Goal: Find contact information: Find contact information

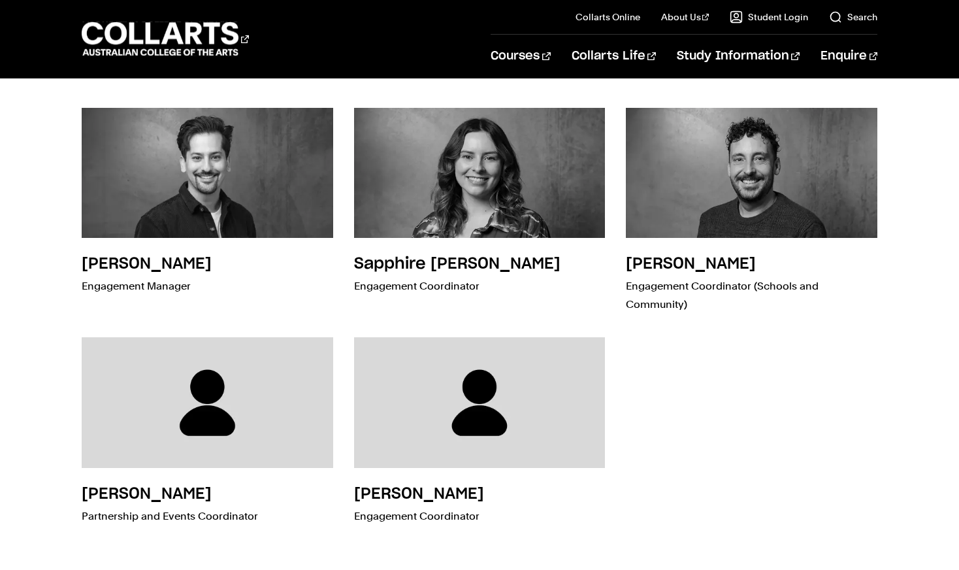
scroll to position [3112, 0]
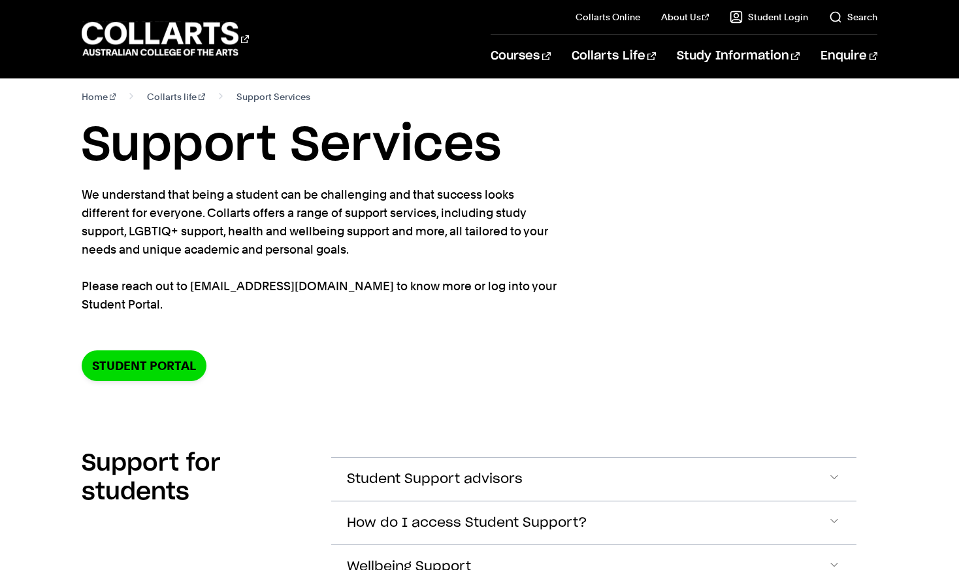
scroll to position [18, 0]
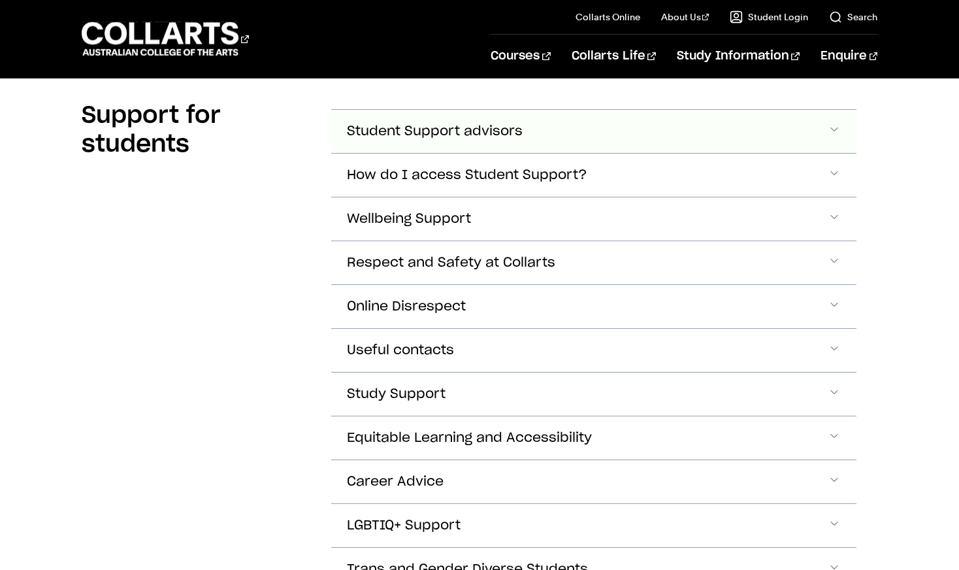
click at [549, 139] on button "Student Support advisors" at bounding box center [593, 131] width 525 height 43
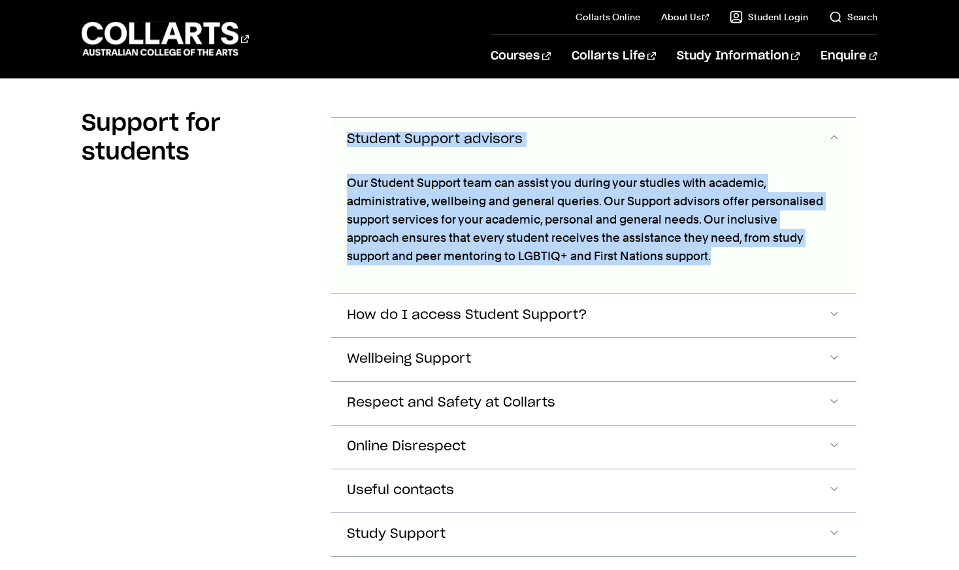
drag, startPoint x: 729, startPoint y: 262, endPoint x: 320, endPoint y: 179, distance: 417.3
click at [320, 179] on section "Support for students Student Support advisors How do I access Student Support?" at bounding box center [480, 516] width 796 height 866
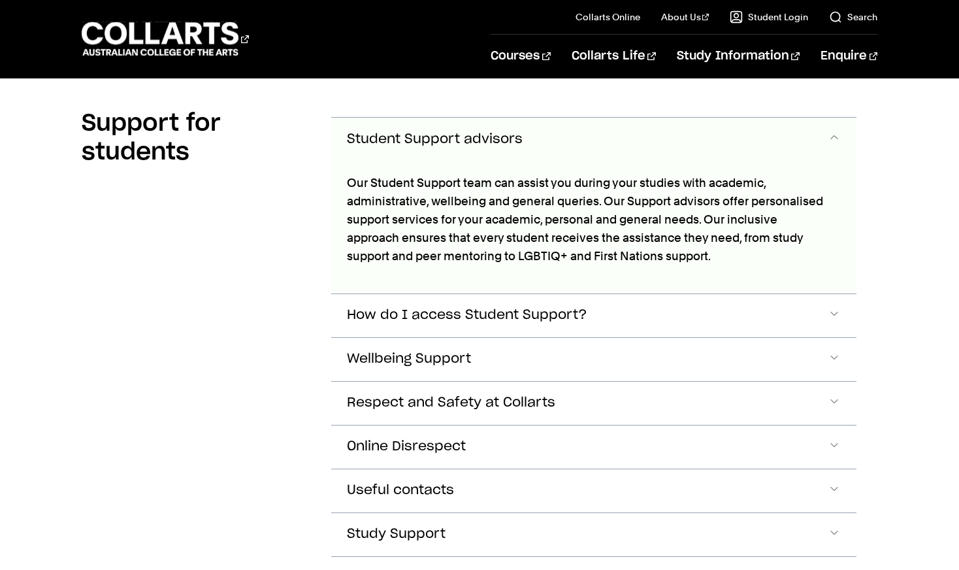
click at [343, 183] on div "Our Student Support team can assist you during your studies with academic, admi…" at bounding box center [589, 227] width 516 height 133
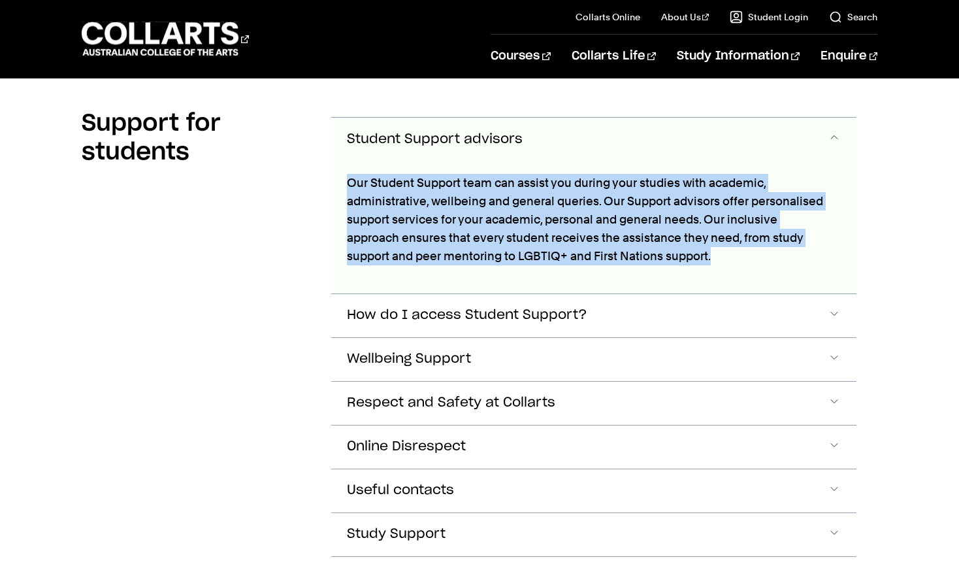
drag, startPoint x: 337, startPoint y: 180, endPoint x: 746, endPoint y: 276, distance: 420.1
click at [746, 276] on div "Our Student Support team can assist you during your studies with academic, admi…" at bounding box center [589, 227] width 516 height 133
copy p "Our Student Support team can assist you during your studies with academic, admi…"
